Goal: Transaction & Acquisition: Purchase product/service

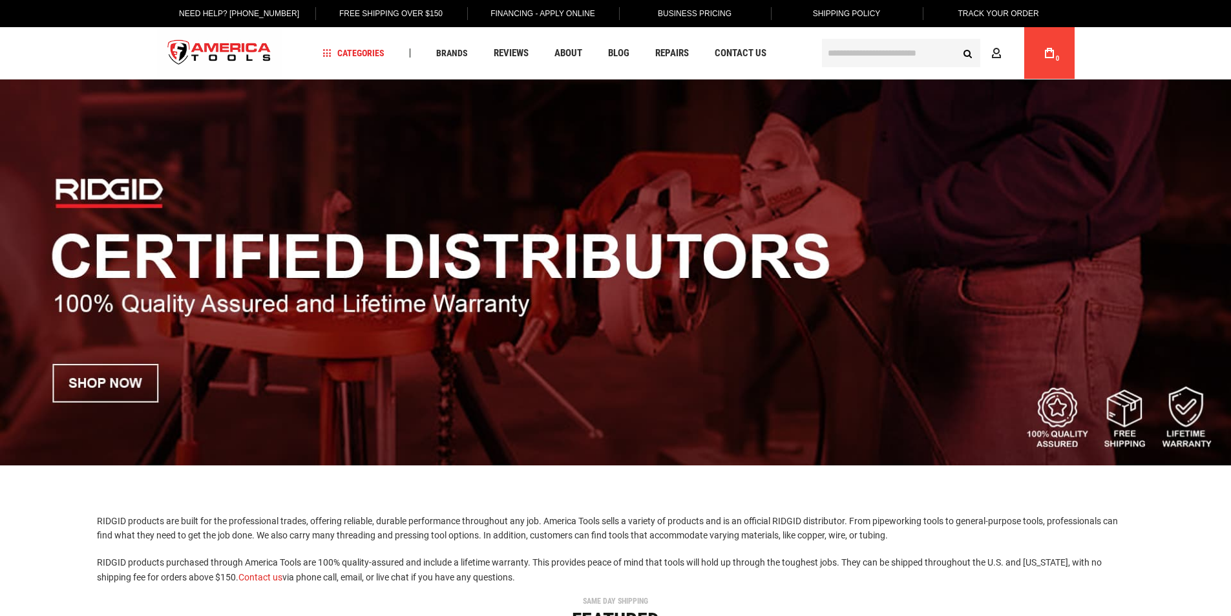
click at [857, 59] on input "text" at bounding box center [901, 53] width 158 height 28
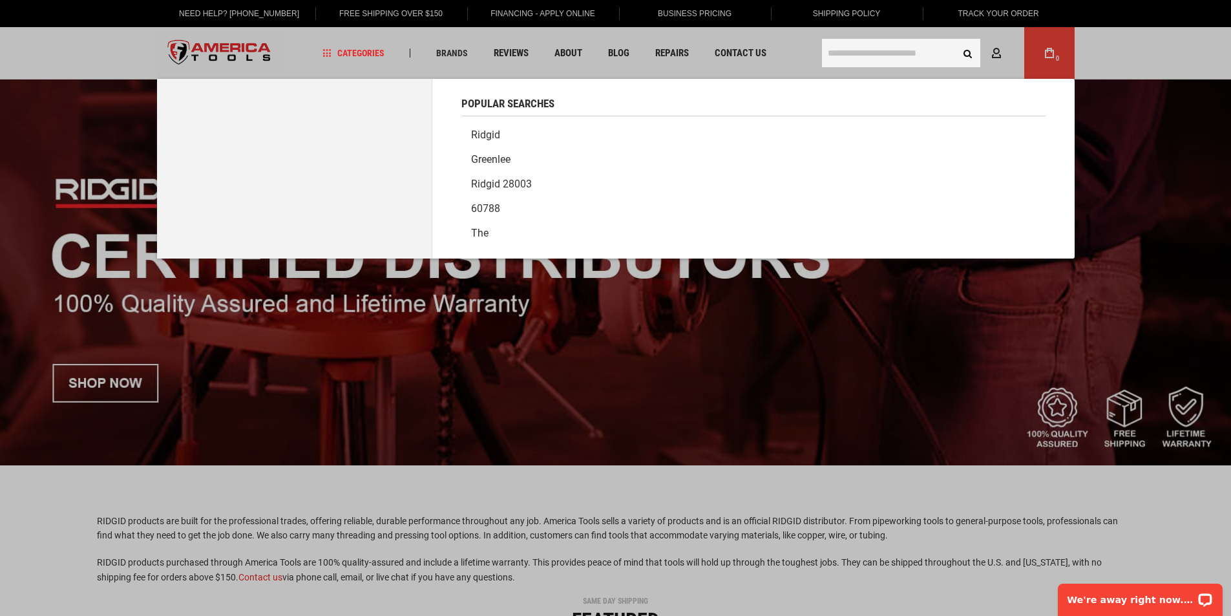
click at [490, 136] on link "Ridgid" at bounding box center [753, 135] width 584 height 25
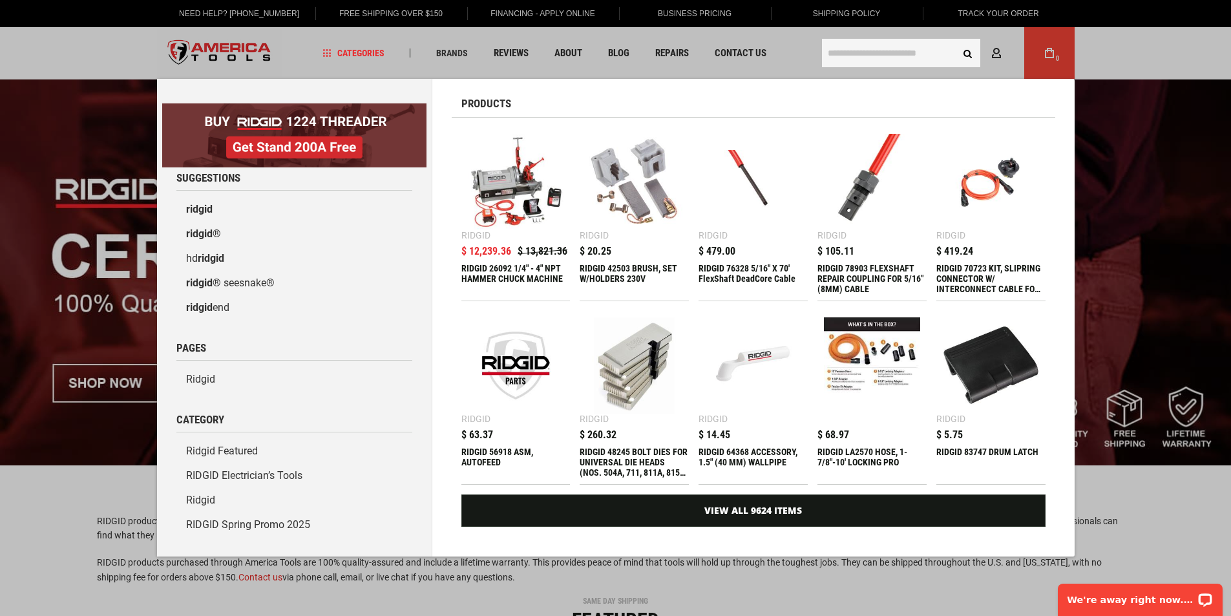
click at [878, 57] on input "text" at bounding box center [901, 53] width 158 height 28
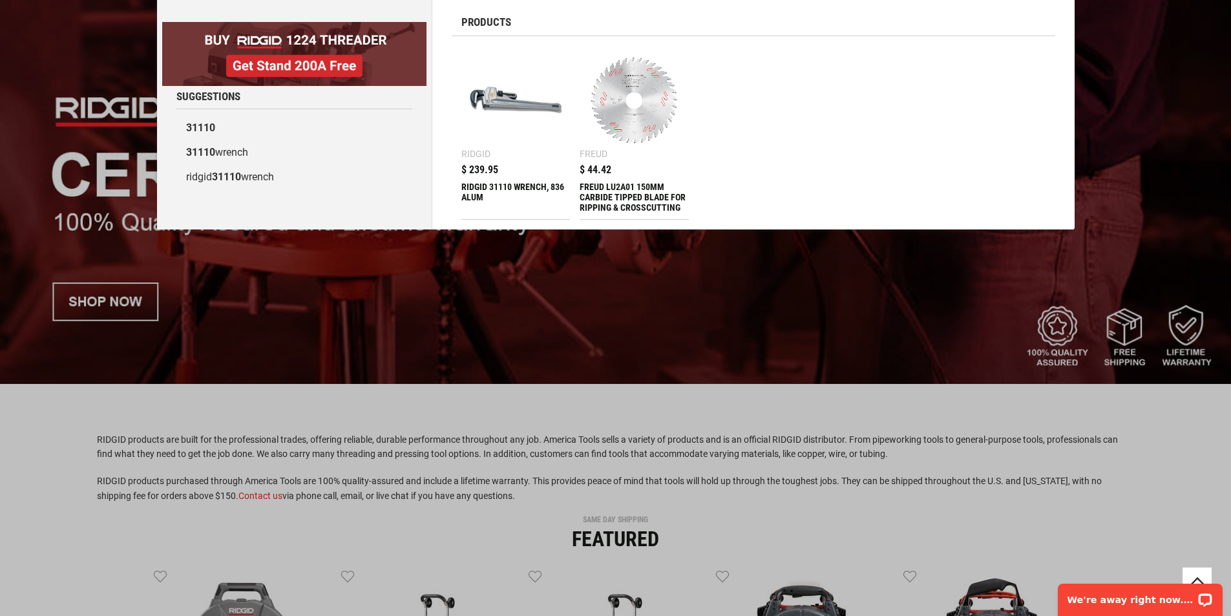
scroll to position [129, 0]
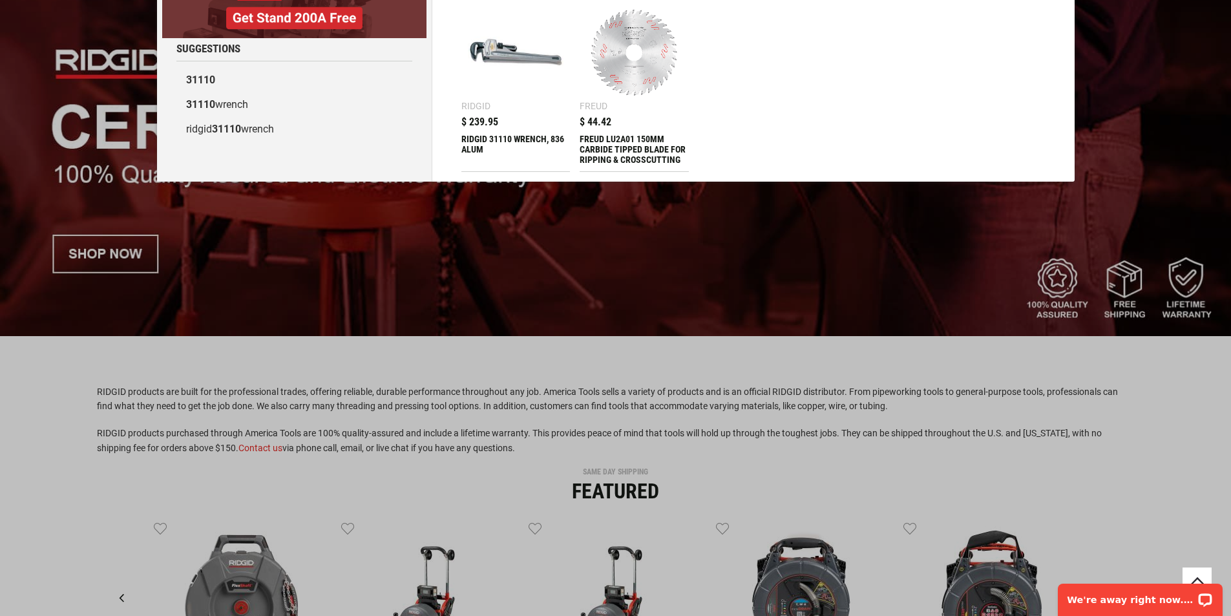
type input "*****"
click at [510, 52] on img at bounding box center [516, 53] width 96 height 96
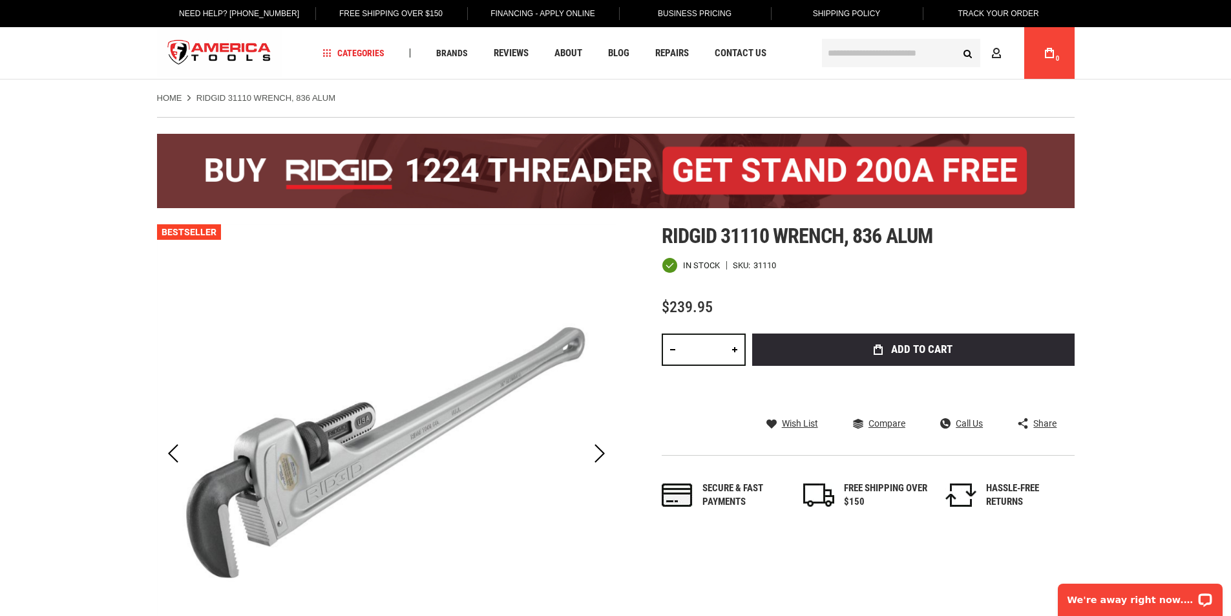
click at [737, 349] on link at bounding box center [735, 349] width 22 height 32
type input "*"
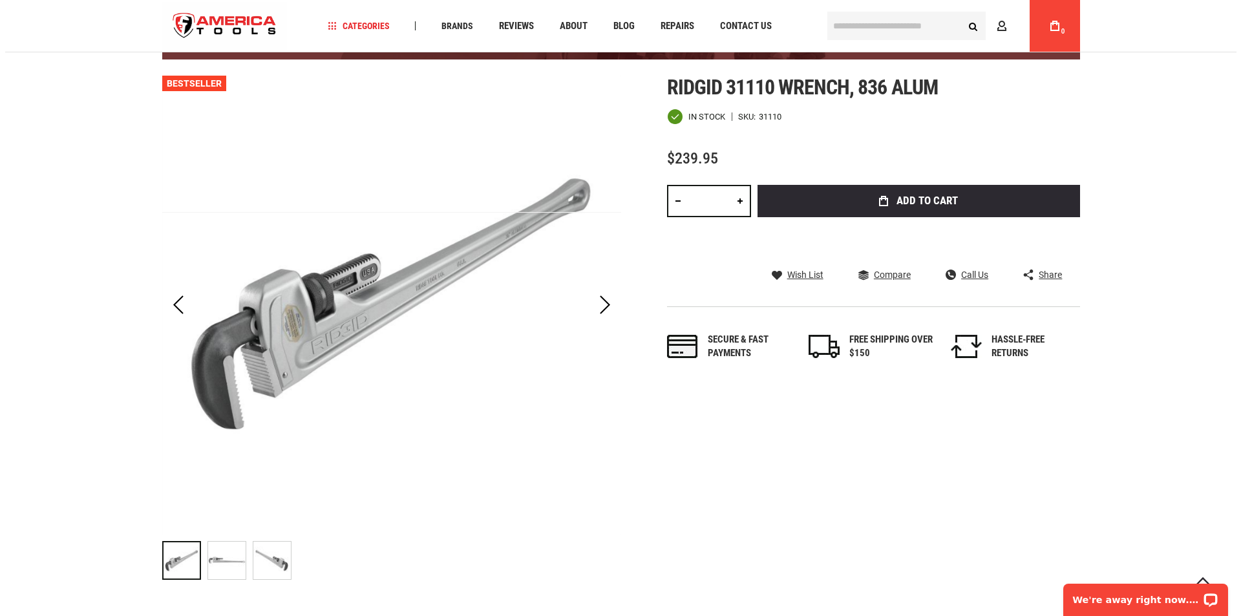
scroll to position [79, 0]
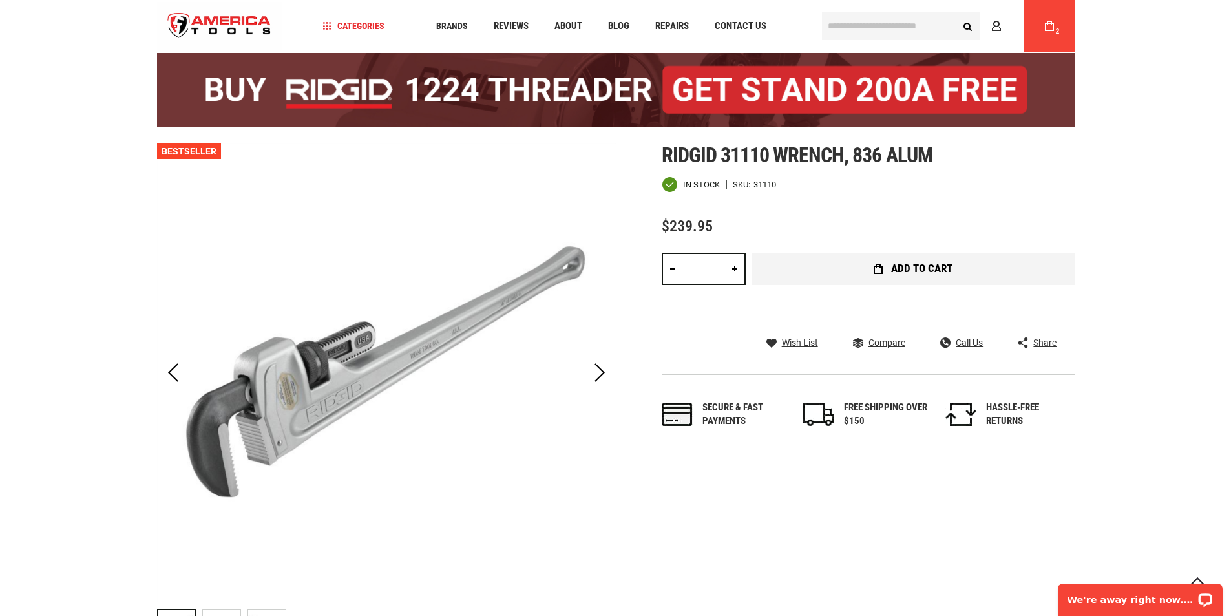
click at [918, 264] on span "Add to Cart" at bounding box center [921, 268] width 61 height 11
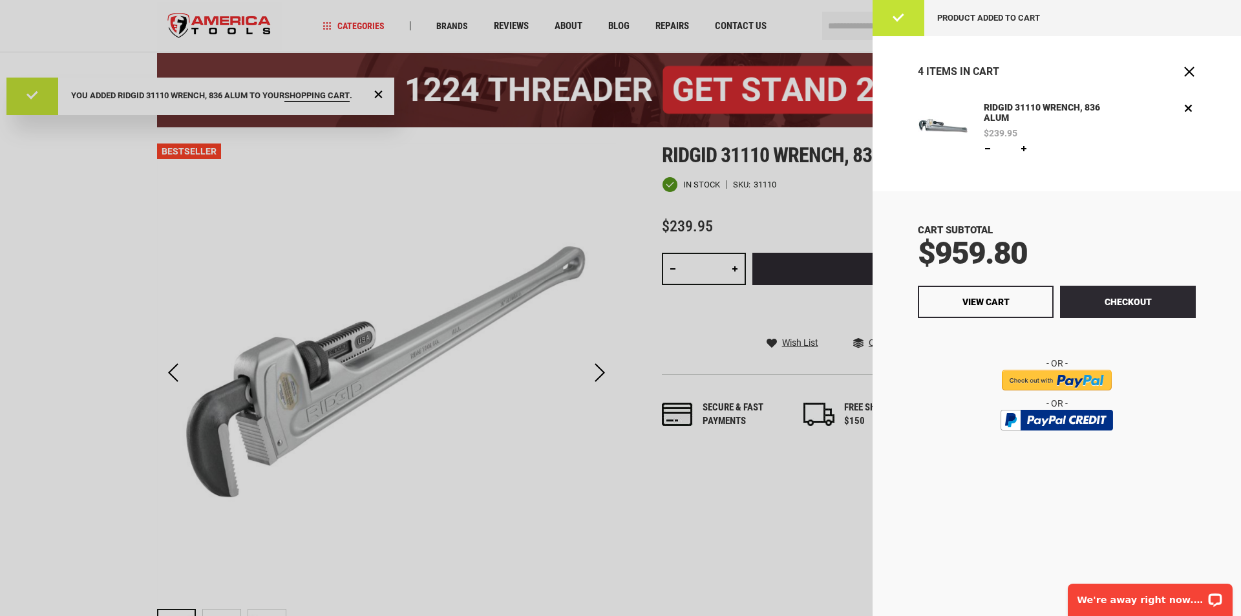
scroll to position [0, 0]
click at [984, 149] on link at bounding box center [987, 148] width 10 height 10
type input "*"
click at [1056, 149] on span "Update" at bounding box center [1051, 148] width 30 height 9
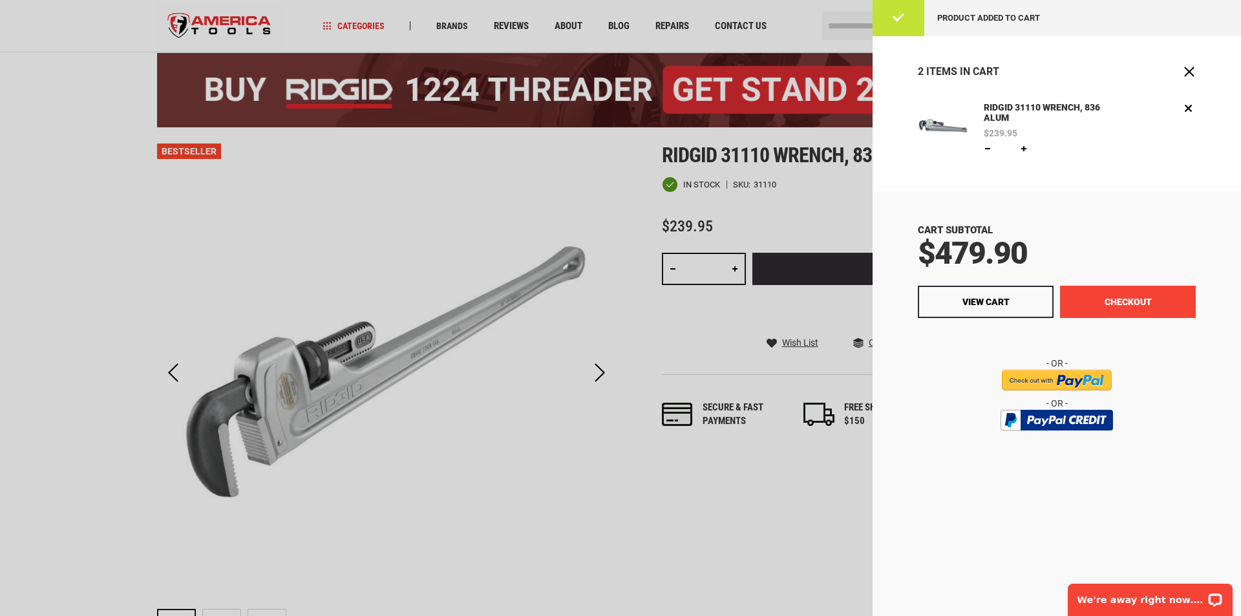
click at [1120, 305] on button "Checkout" at bounding box center [1128, 302] width 136 height 32
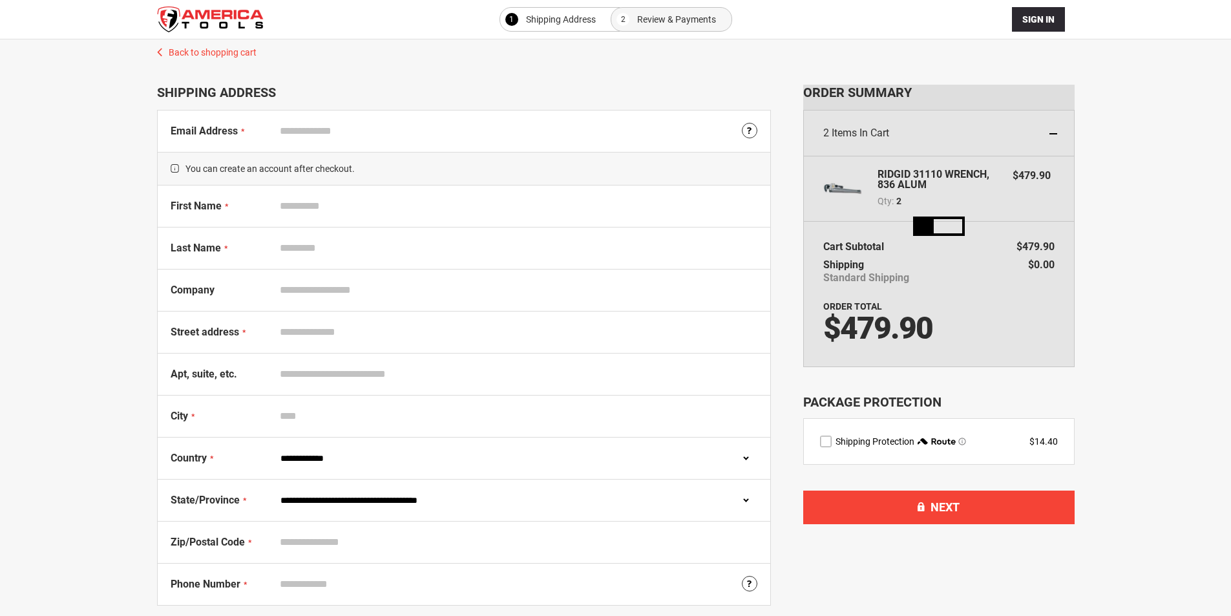
select select "**"
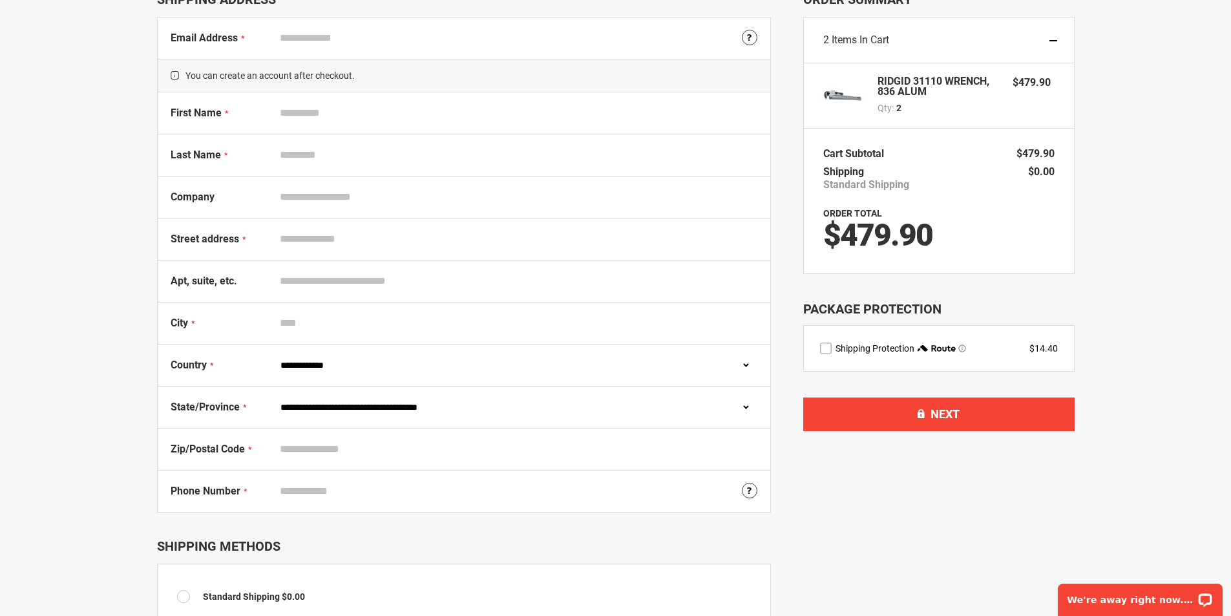
scroll to position [129, 0]
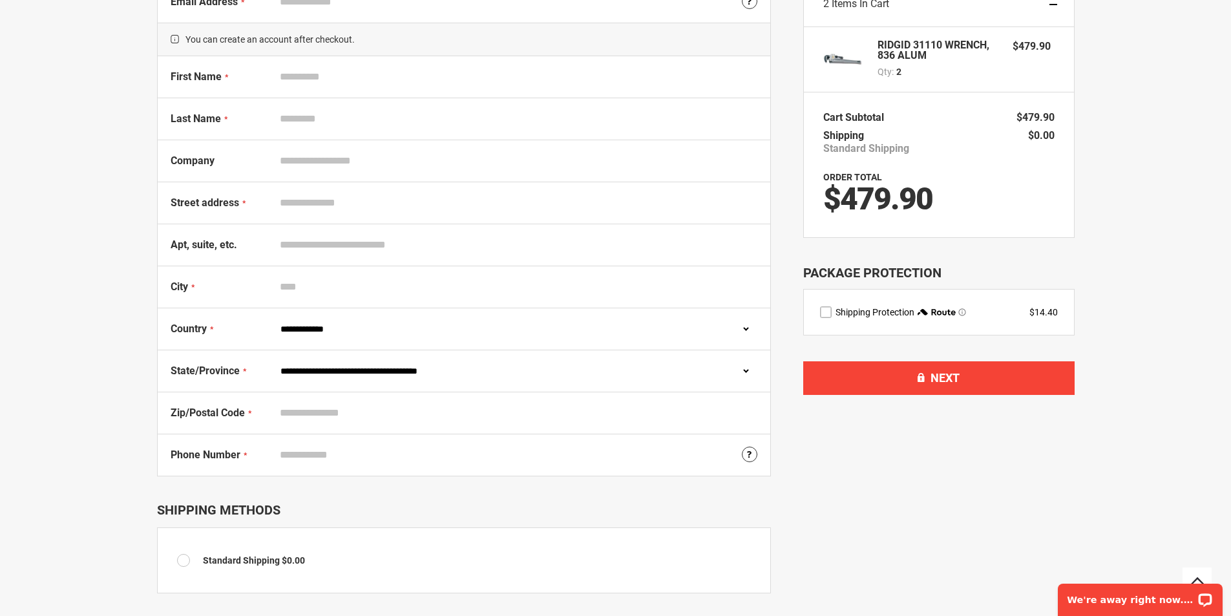
click at [378, 411] on input "Zip/Postal Code" at bounding box center [515, 413] width 483 height 25
click at [321, 417] on input "Zip/Postal Code" at bounding box center [515, 413] width 483 height 25
paste input "******"
type input "******"
click at [113, 441] on div "Select your FREE STAND below! Back to shopping cart 1 Shipping Address 2 Review…" at bounding box center [615, 288] width 1205 height 757
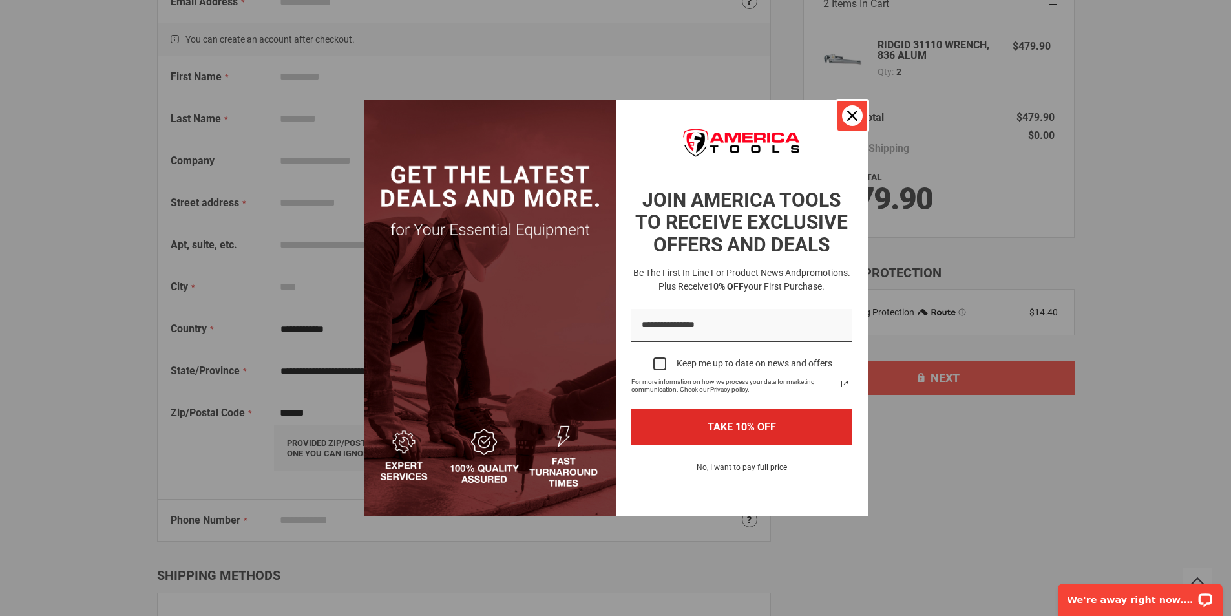
click at [845, 119] on div "Close" at bounding box center [852, 115] width 21 height 21
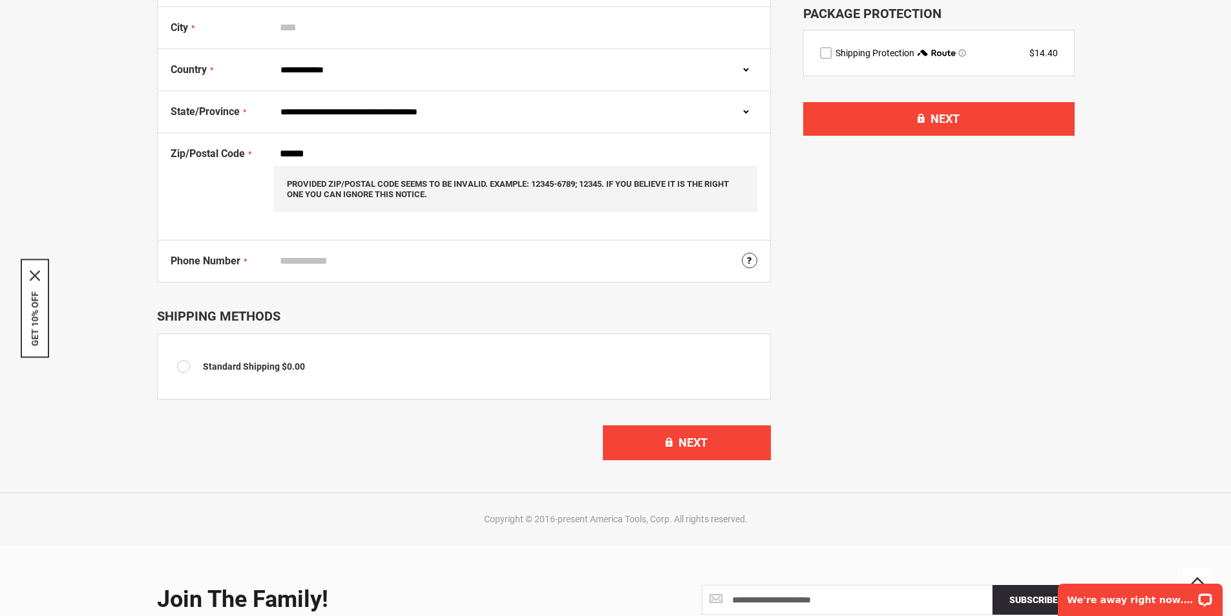
scroll to position [65, 0]
